Goal: Information Seeking & Learning: Learn about a topic

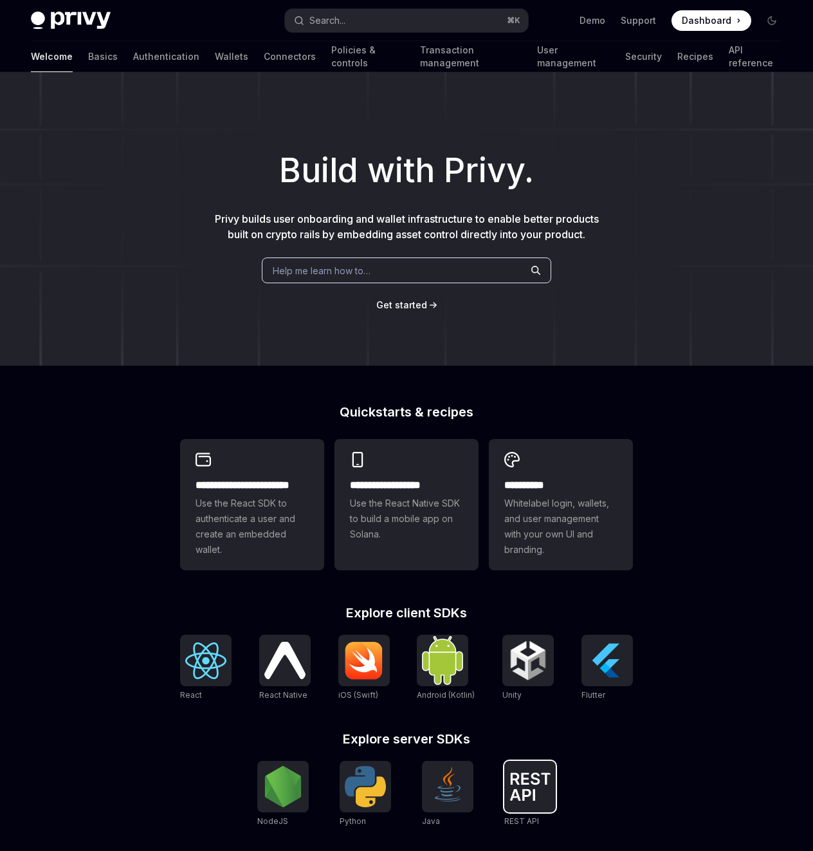
click at [536, 775] on img at bounding box center [530, 786] width 41 height 28
type textarea "*"
click at [301, 791] on img at bounding box center [282, 786] width 41 height 41
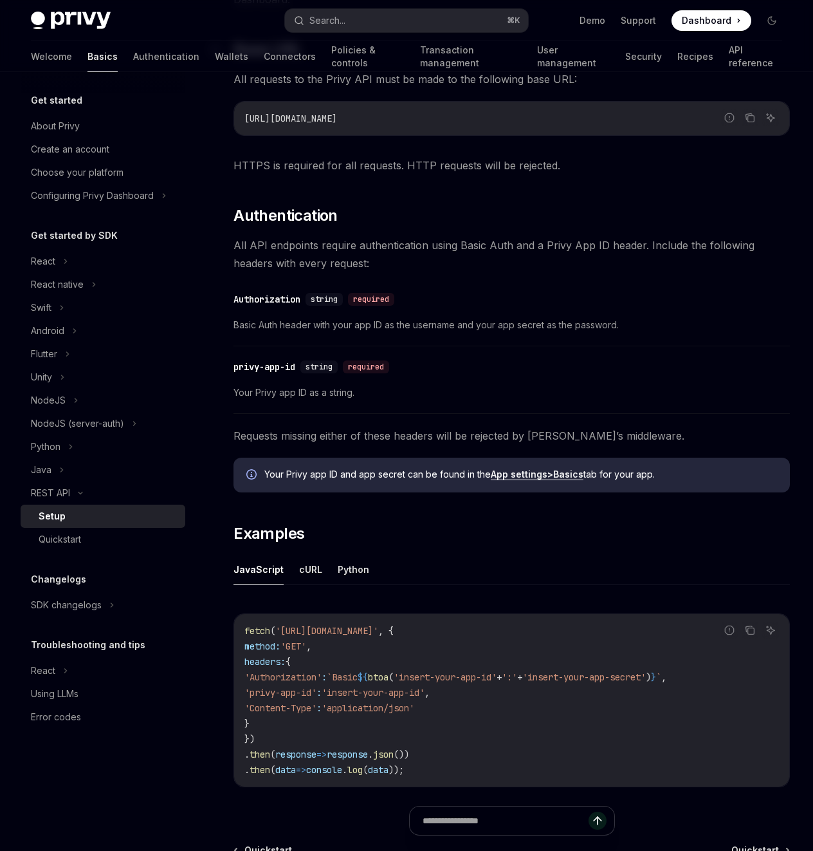
scroll to position [367, 0]
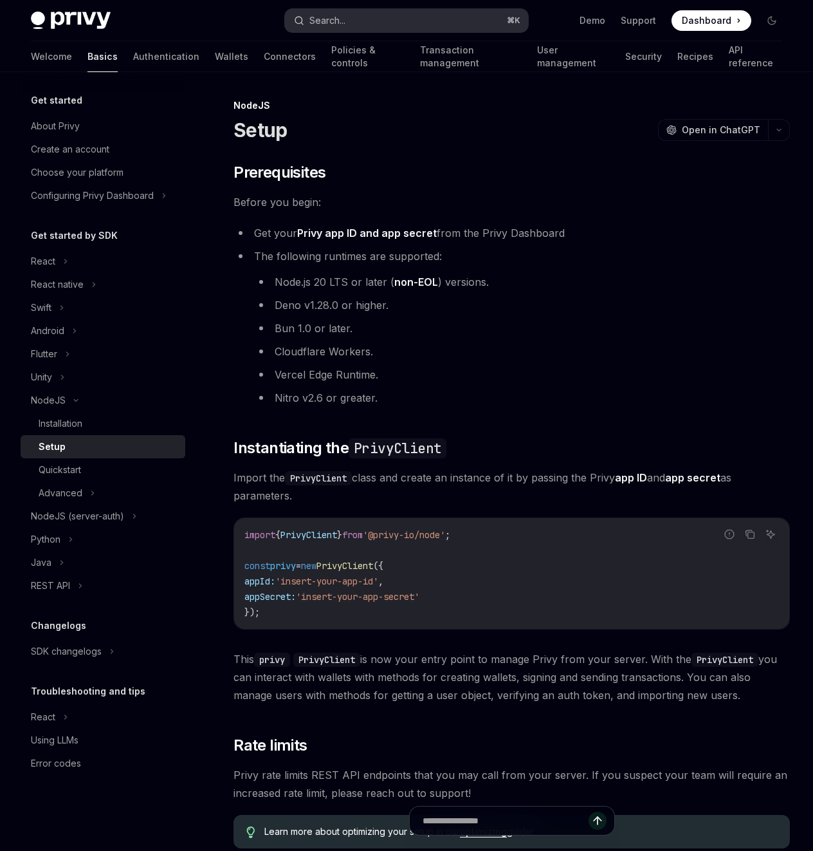
click at [367, 21] on button "Search... ⌘ K" at bounding box center [407, 20] width 244 height 23
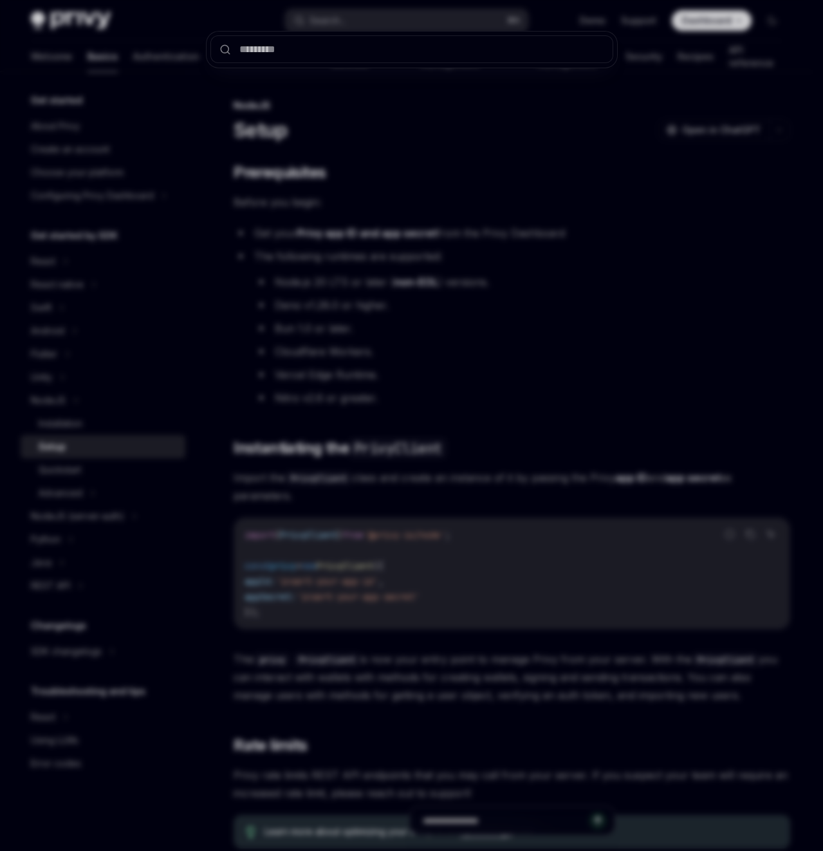
click at [392, 190] on div at bounding box center [411, 425] width 823 height 851
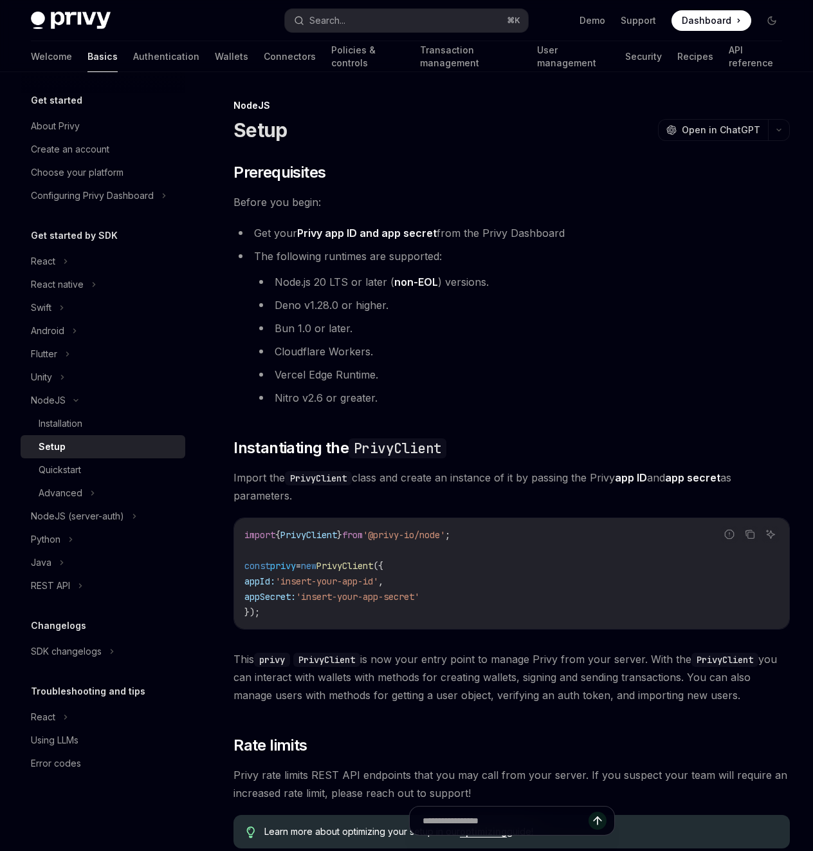
scroll to position [205, 0]
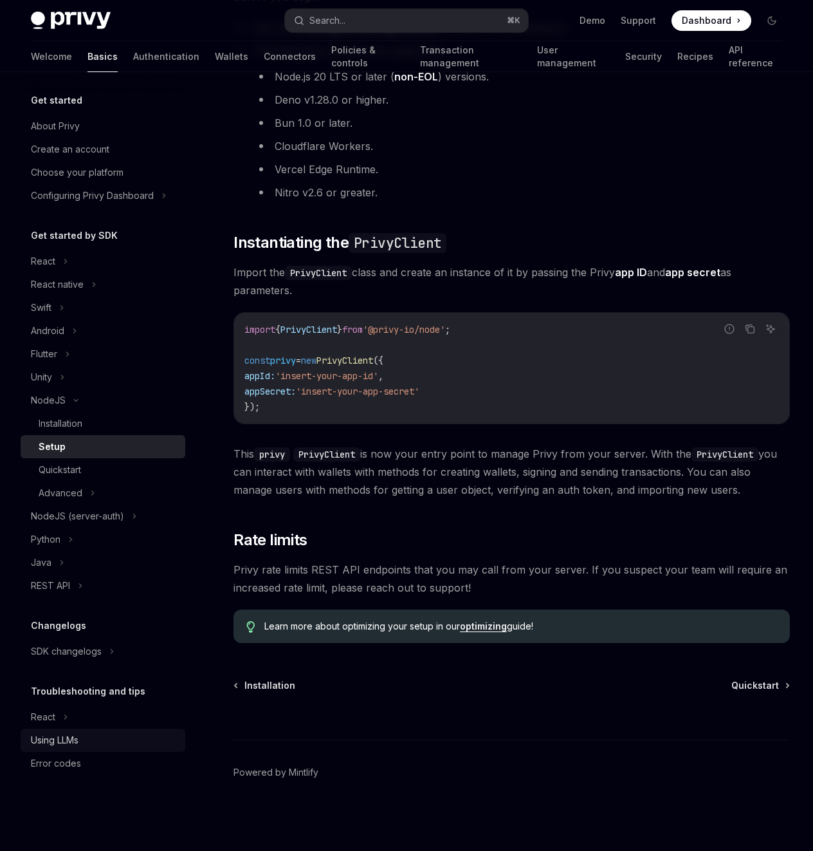
click at [60, 748] on link "Using LLMs" at bounding box center [103, 739] width 165 height 23
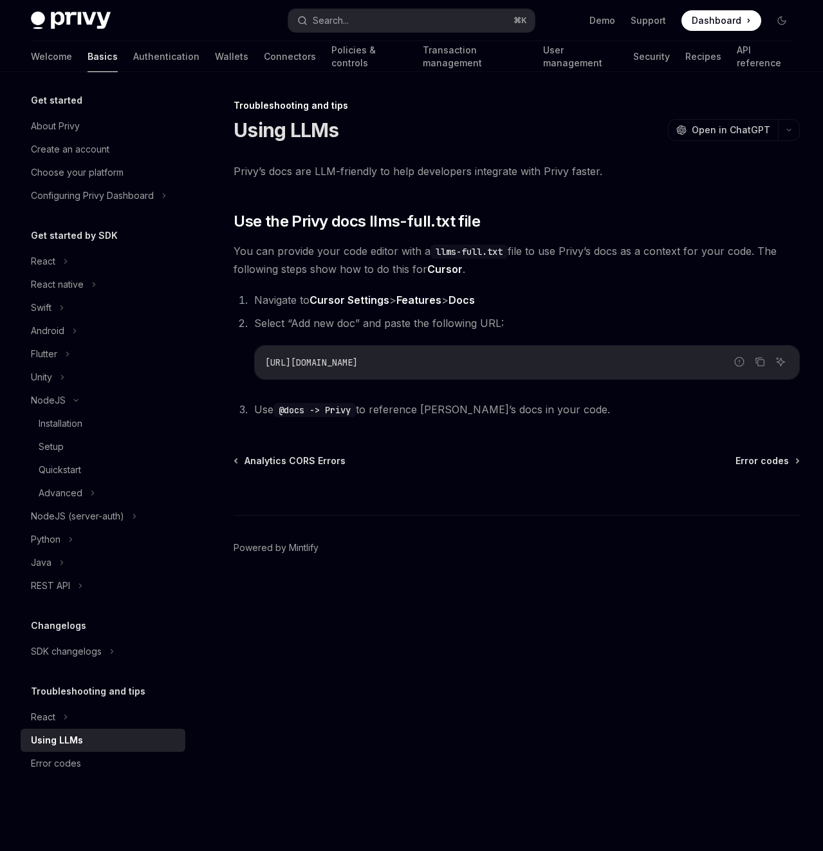
click at [613, 366] on code "[URL][DOMAIN_NAME]" at bounding box center [527, 361] width 524 height 15
copy ol "[URL][DOMAIN_NAME]"
type textarea "*"
